Goal: Contribute content

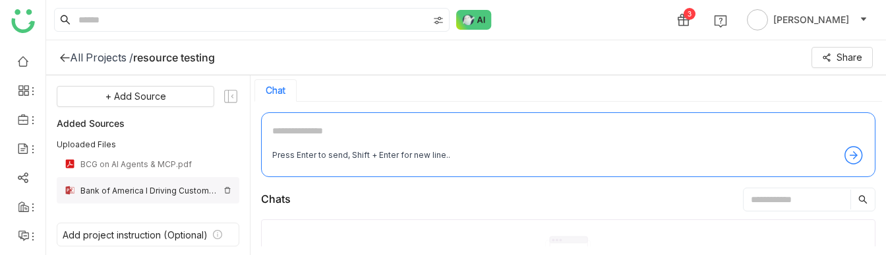
scroll to position [28, 0]
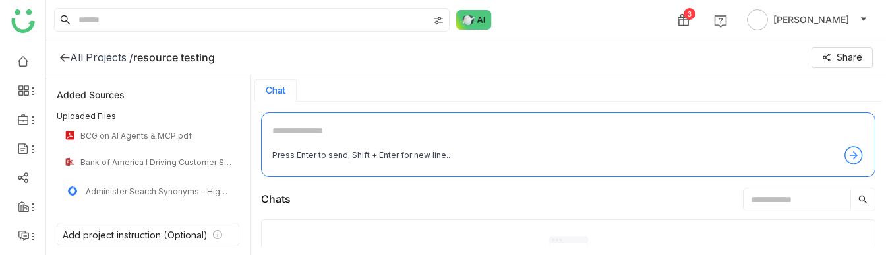
click at [313, 127] on textarea at bounding box center [568, 133] width 592 height 21
type textarea "**********"
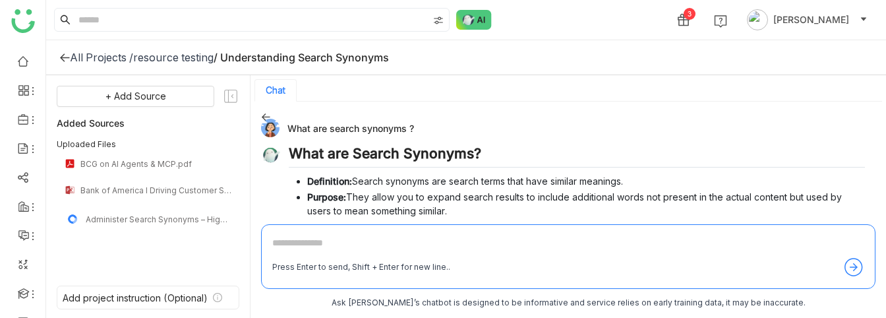
scroll to position [184, 0]
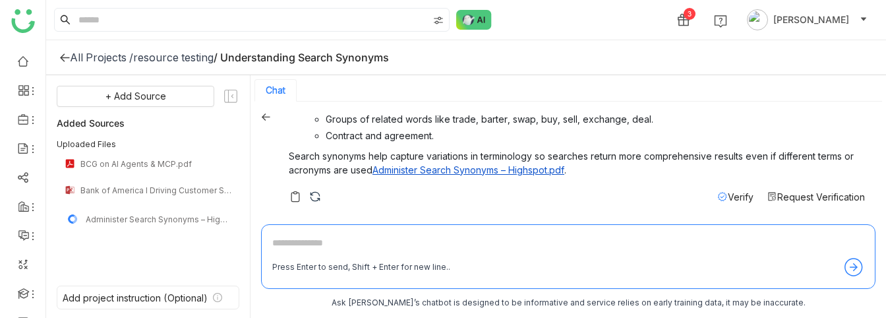
click at [523, 165] on link "Administer Search Synonyms – Highspot.pdf" at bounding box center [469, 169] width 192 height 11
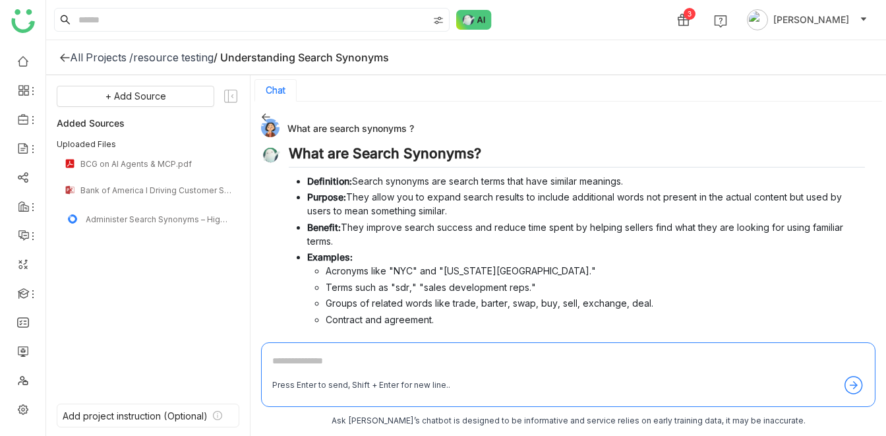
scroll to position [66, 0]
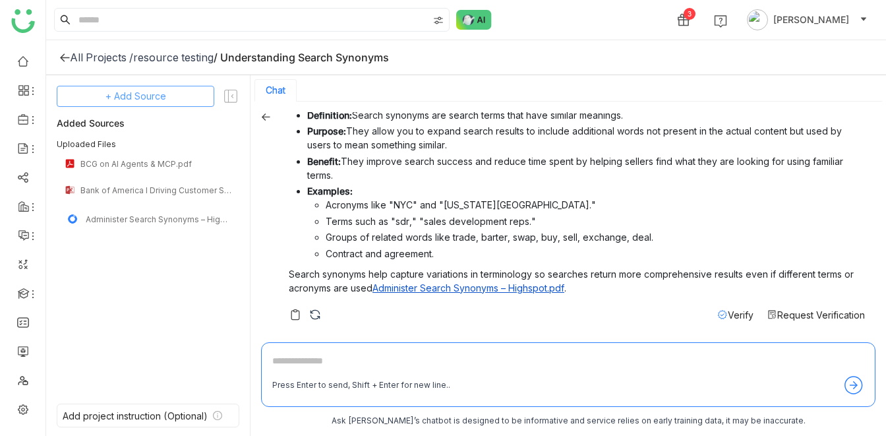
click at [149, 96] on span "+ Add Source" at bounding box center [136, 96] width 61 height 15
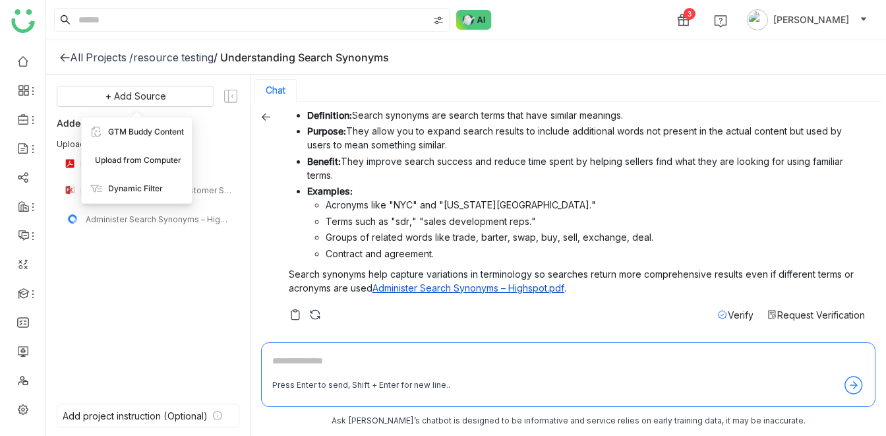
click at [161, 160] on span "Upload from Computer" at bounding box center [138, 160] width 86 height 12
click at [148, 61] on div "resource testing" at bounding box center [173, 57] width 80 height 13
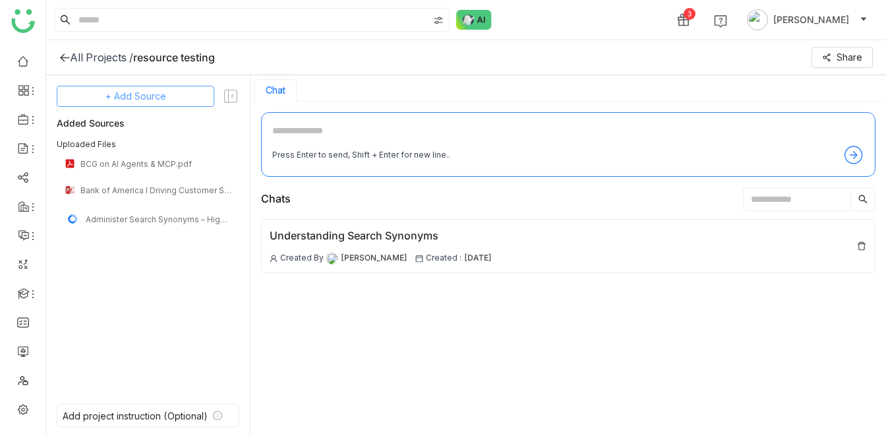
click at [144, 86] on button "+ Add Source" at bounding box center [136, 96] width 158 height 21
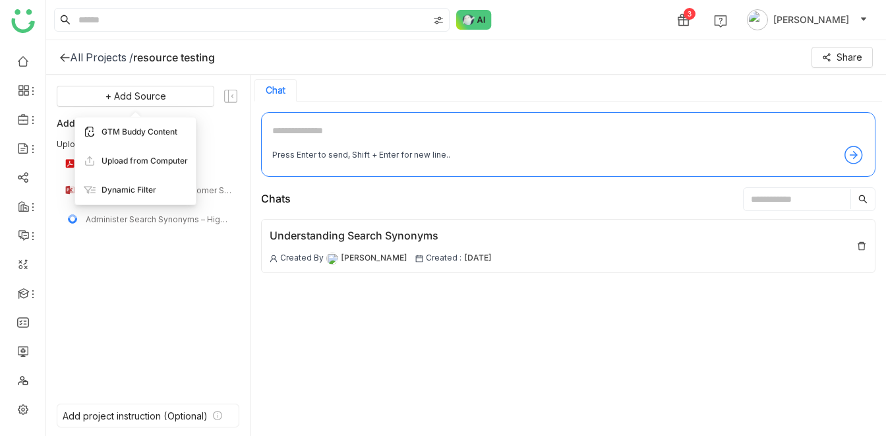
click at [147, 136] on span "GTM Buddy Content" at bounding box center [140, 132] width 76 height 12
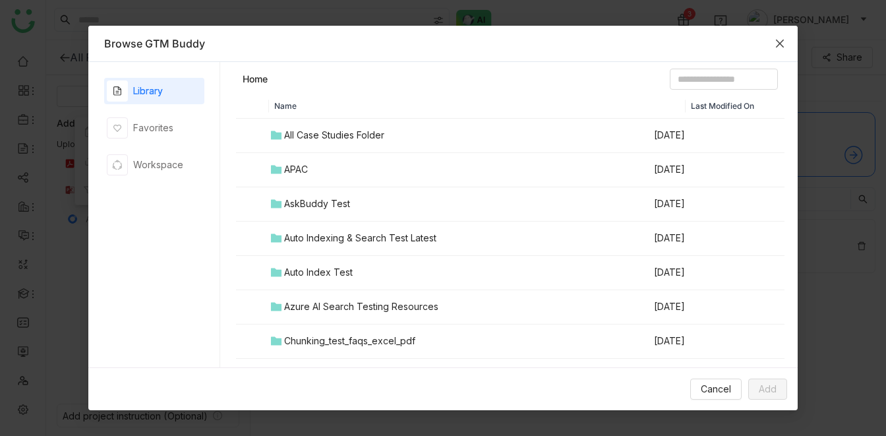
click at [303, 173] on div "APAC" at bounding box center [296, 169] width 24 height 15
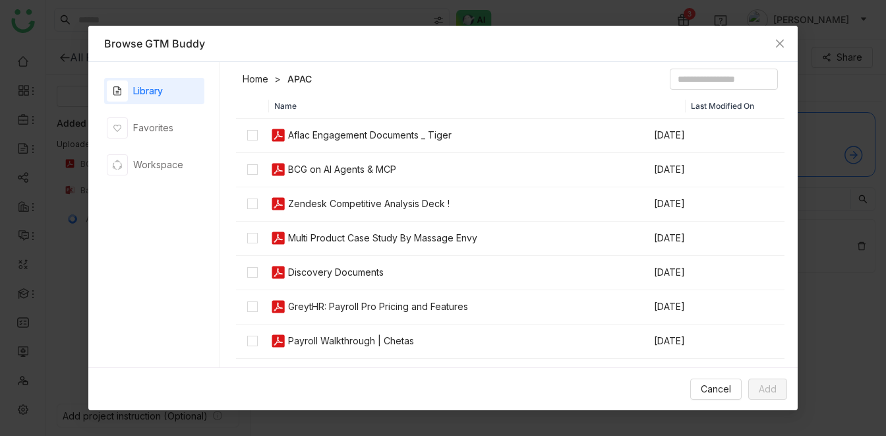
click at [369, 246] on td "Multi Product Case Study By Massage Envy" at bounding box center [460, 239] width 383 height 34
click at [764, 254] on span "Add" at bounding box center [768, 389] width 18 height 15
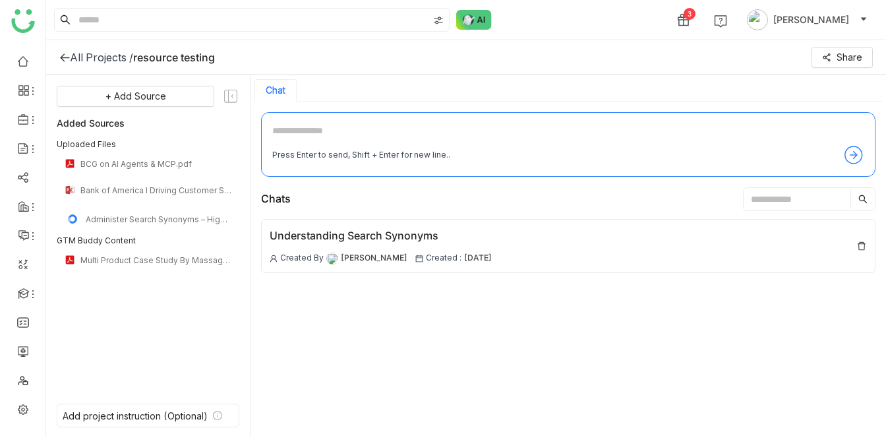
click at [615, 11] on div "3 Veena Pulicharla" at bounding box center [466, 20] width 840 height 40
